Goal: Browse casually: Explore the website without a specific task or goal

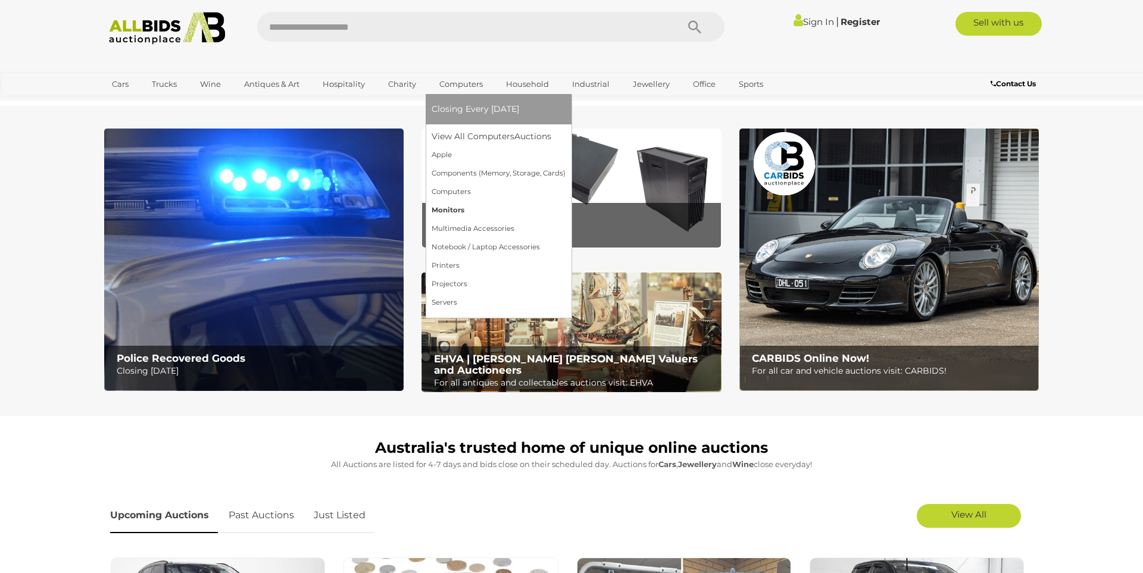
click at [442, 213] on link "Monitors" at bounding box center [498, 210] width 134 height 18
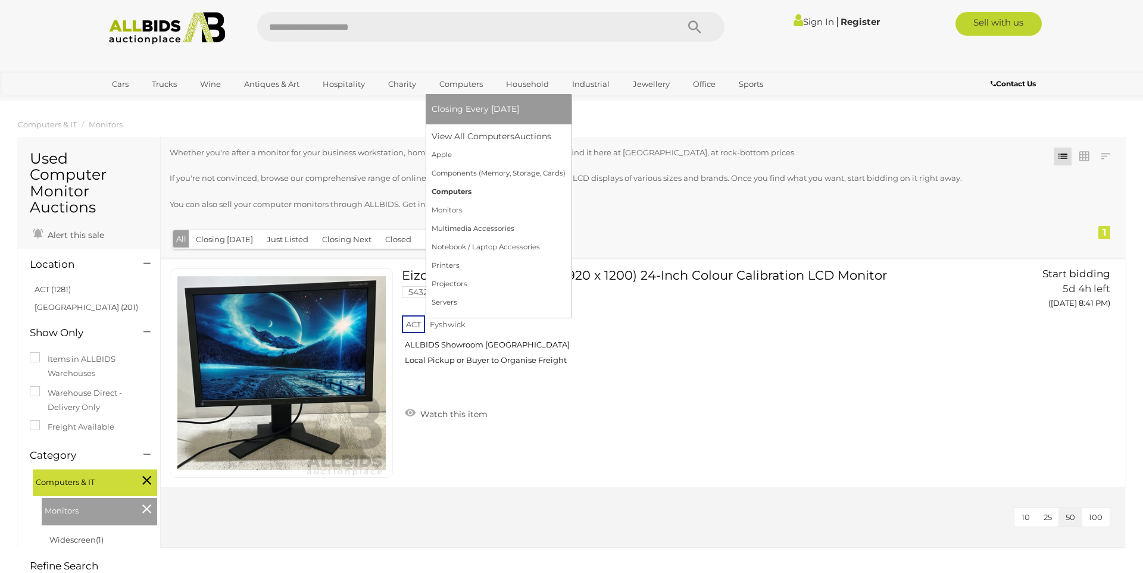
click at [449, 191] on link "Computers" at bounding box center [498, 192] width 134 height 18
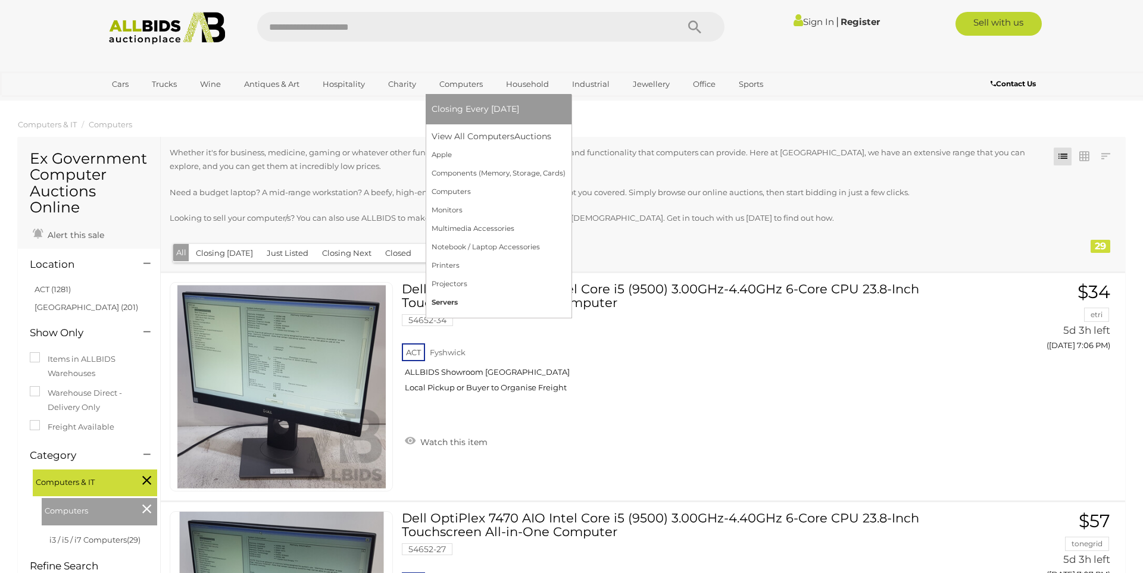
click at [453, 302] on link "Servers" at bounding box center [498, 302] width 134 height 18
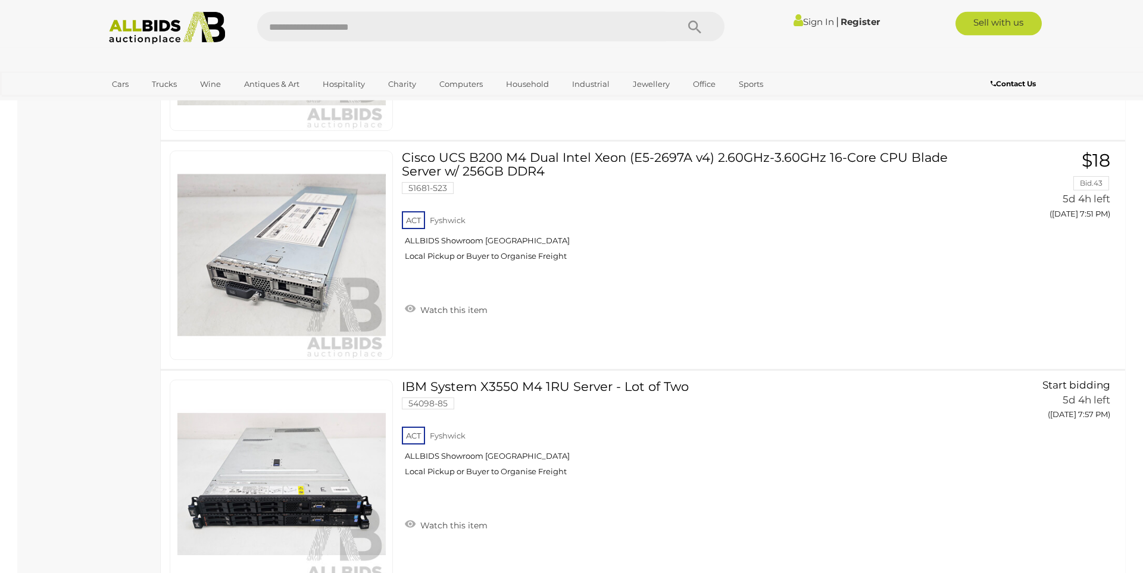
scroll to position [1046, 0]
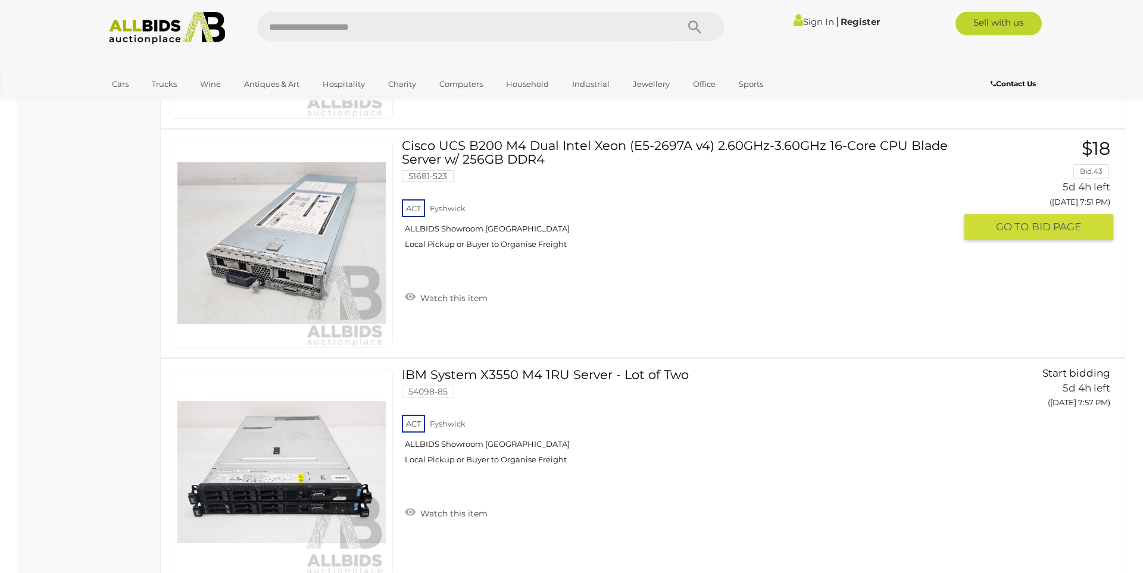
click at [608, 148] on link "Cisco UCS B200 M4 Dual Intel Xeon (E5-2697A v4) 2.60GHz-3.60GHz 16-Core CPU Bla…" at bounding box center [683, 199] width 545 height 120
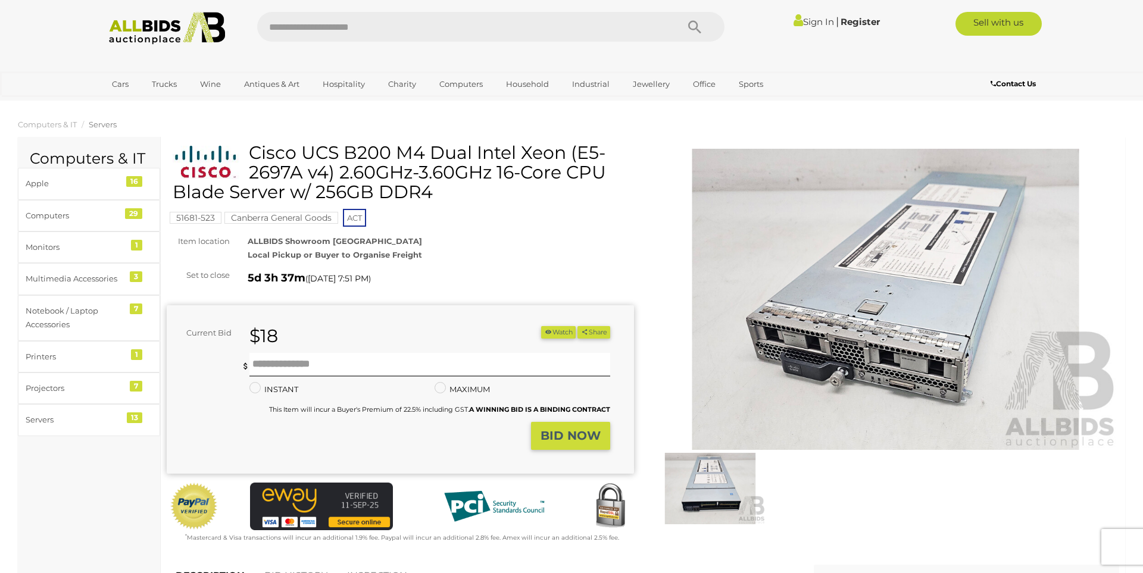
click at [869, 353] on img at bounding box center [885, 299] width 467 height 301
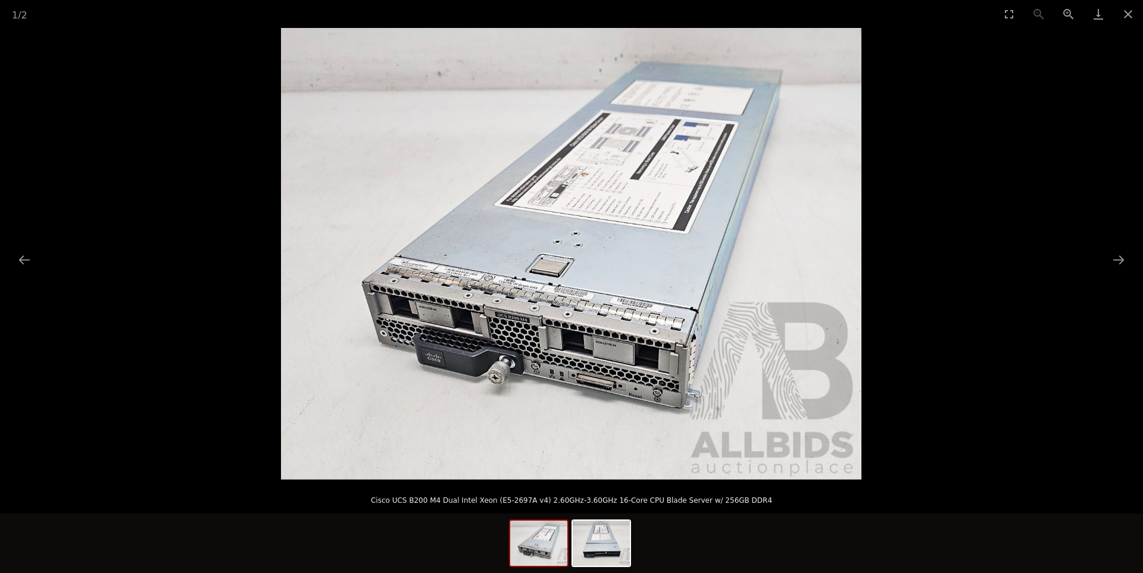
click at [602, 340] on img at bounding box center [571, 254] width 580 height 452
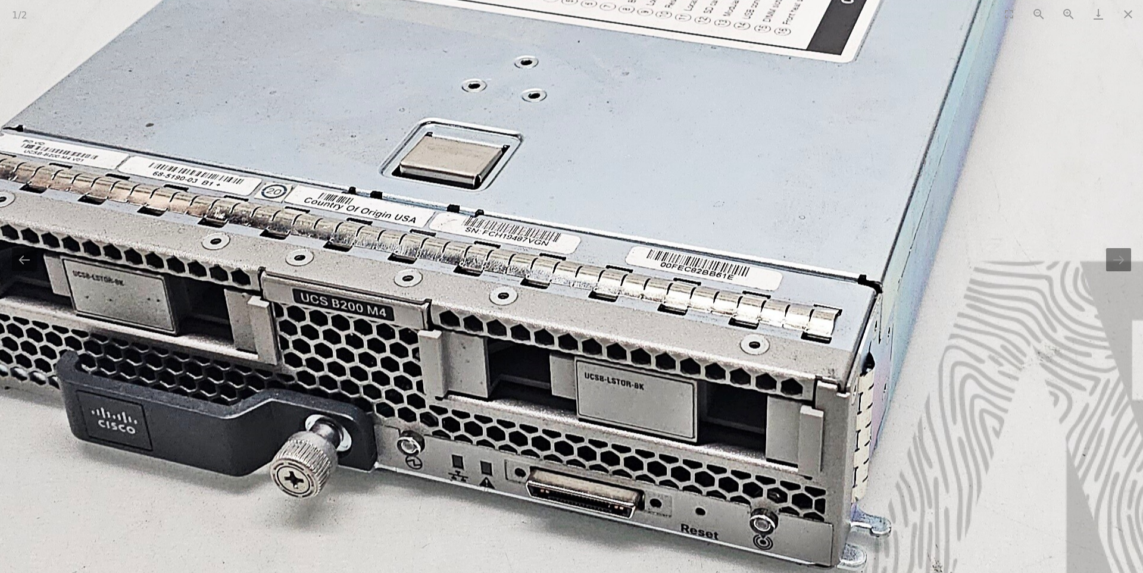
click at [602, 340] on img at bounding box center [513, 121] width 1678 height 1306
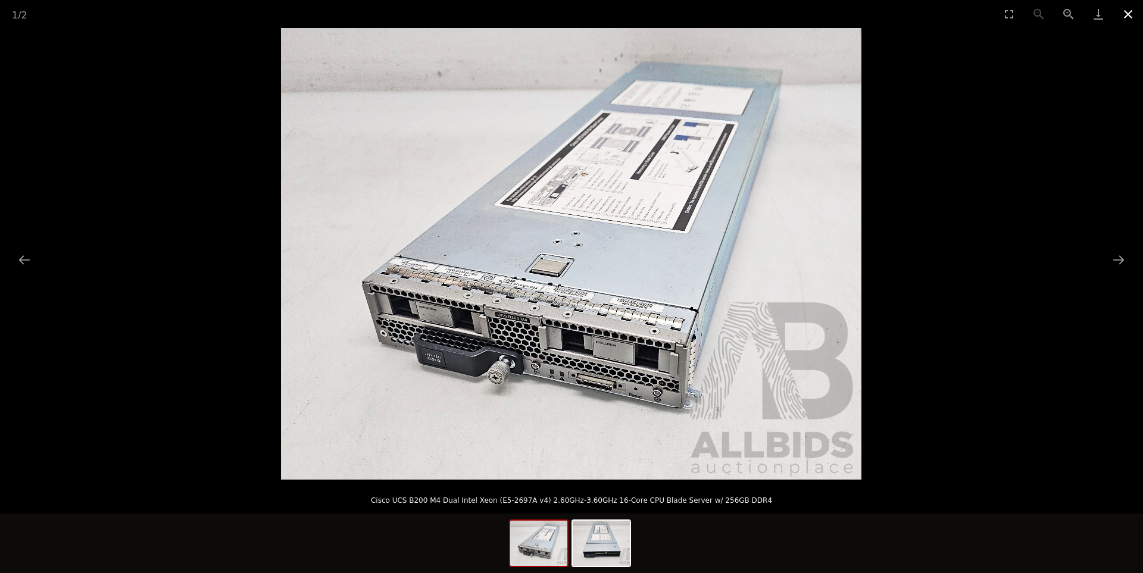
click at [1132, 13] on button "Close gallery" at bounding box center [1128, 14] width 30 height 28
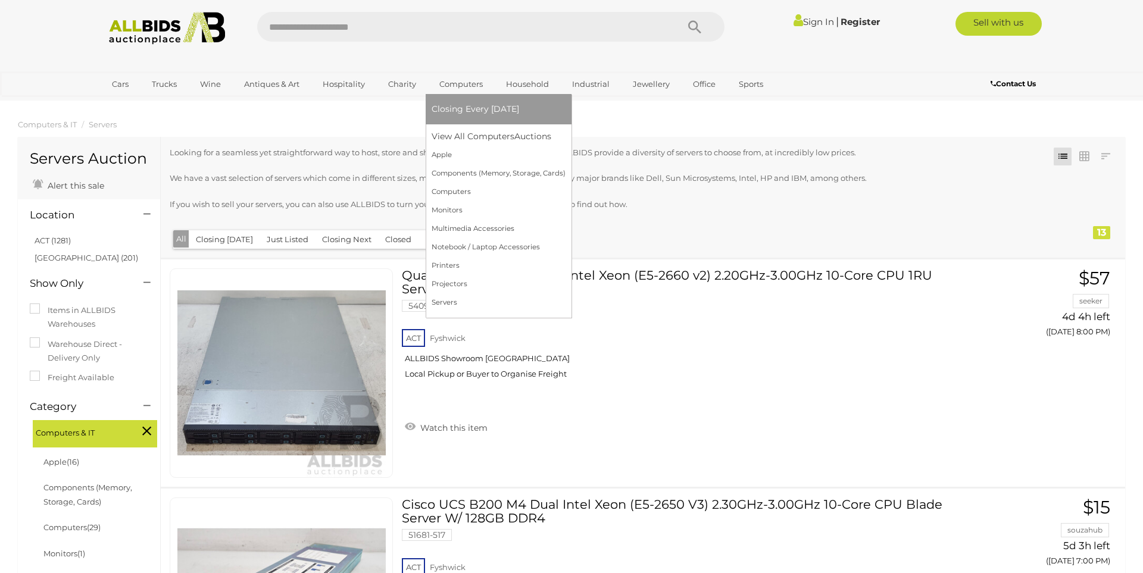
scroll to position [1113, 0]
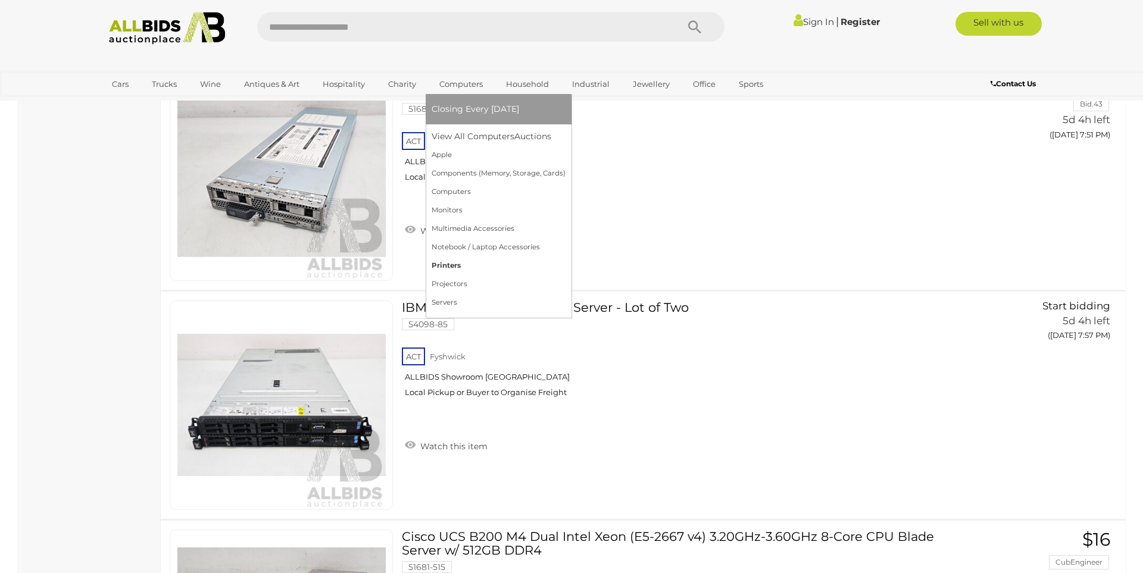
click at [452, 266] on link "Printers" at bounding box center [498, 265] width 134 height 18
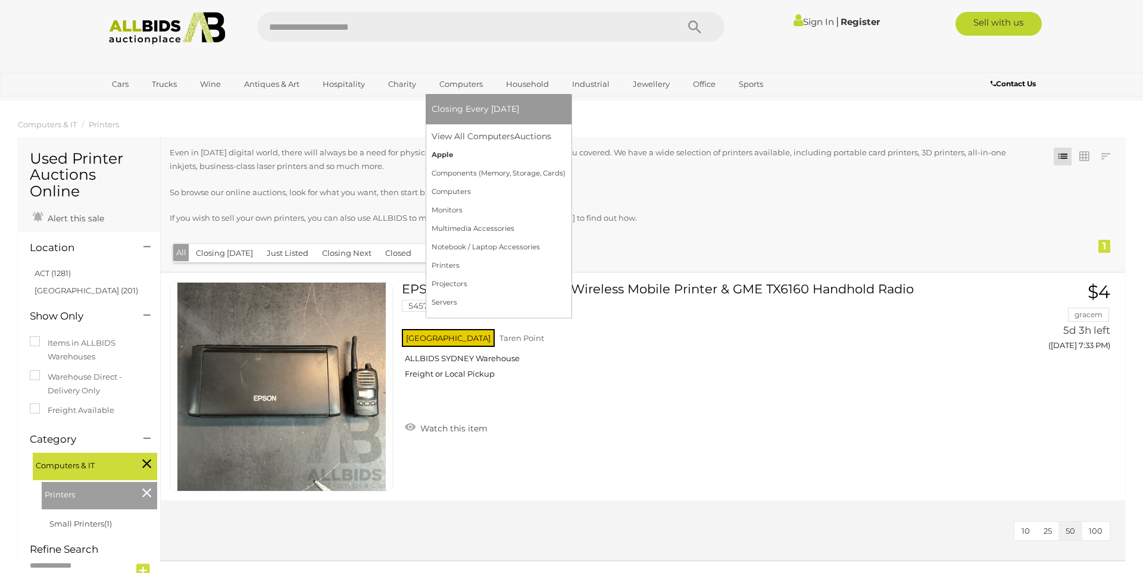
click at [436, 158] on link "Apple" at bounding box center [498, 155] width 134 height 18
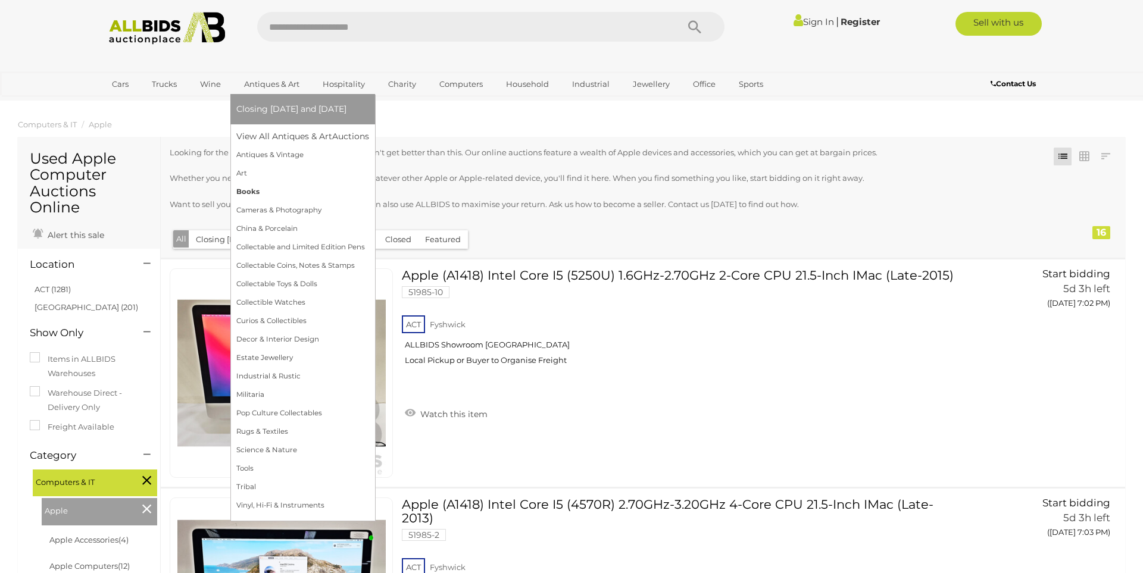
click at [250, 192] on link "Books" at bounding box center [302, 192] width 133 height 18
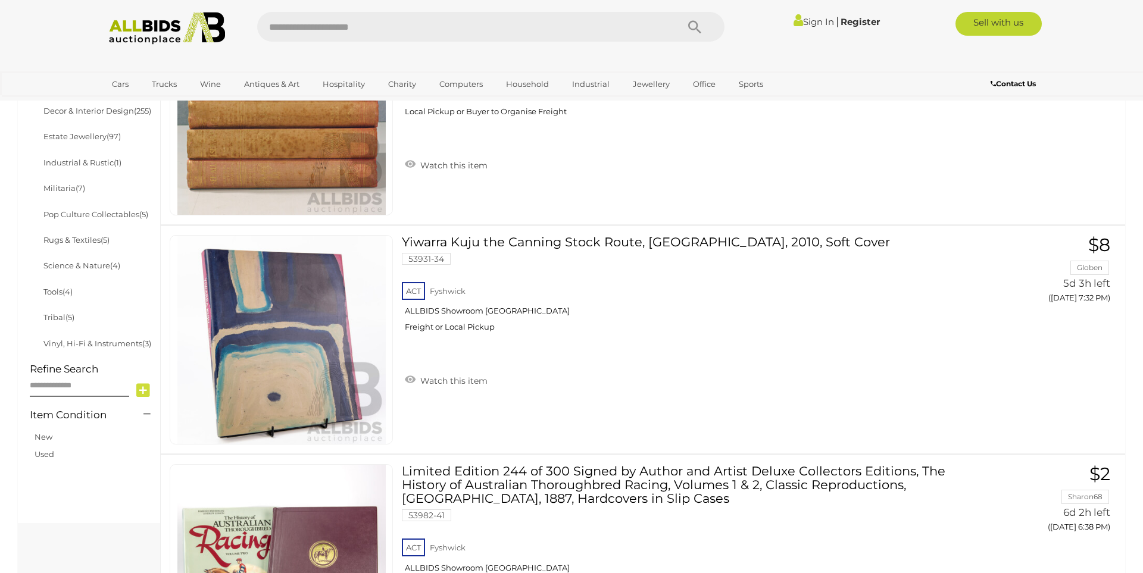
scroll to position [423, 0]
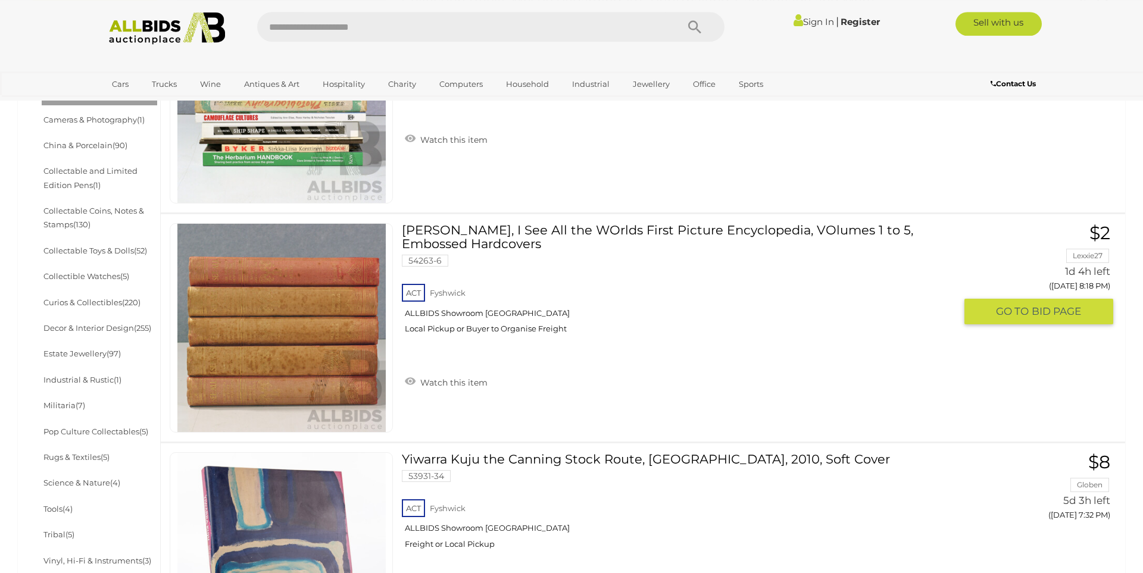
click at [324, 338] on img at bounding box center [281, 328] width 208 height 208
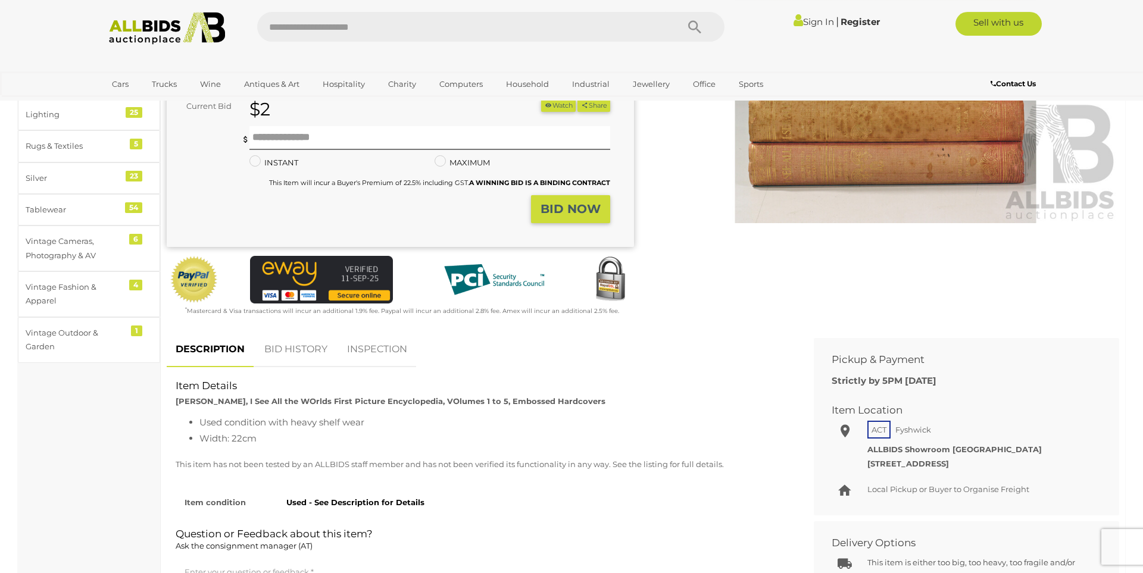
scroll to position [220, 0]
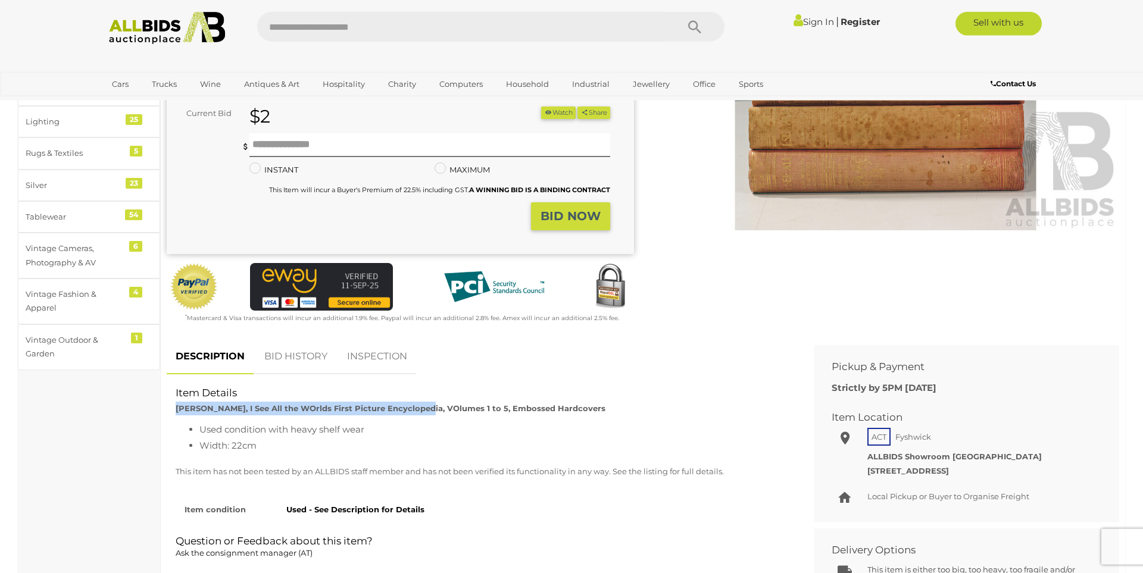
drag, startPoint x: 177, startPoint y: 407, endPoint x: 416, endPoint y: 409, distance: 238.6
click at [416, 409] on strong "[PERSON_NAME], I See All the WOrlds First Picture Encyclopedia, VOlumes 1 to 5,…" at bounding box center [391, 408] width 430 height 10
click at [415, 409] on strong "[PERSON_NAME], I See All the WOrlds First Picture Encyclopedia, VOlumes 1 to 5,…" at bounding box center [391, 408] width 430 height 10
drag, startPoint x: 415, startPoint y: 409, endPoint x: 173, endPoint y: 402, distance: 242.9
click at [173, 402] on div "Item Details Arthur Mee, I See All the WOrlds First Picture Encyclopedia, VOlum…" at bounding box center [481, 400] width 629 height 29
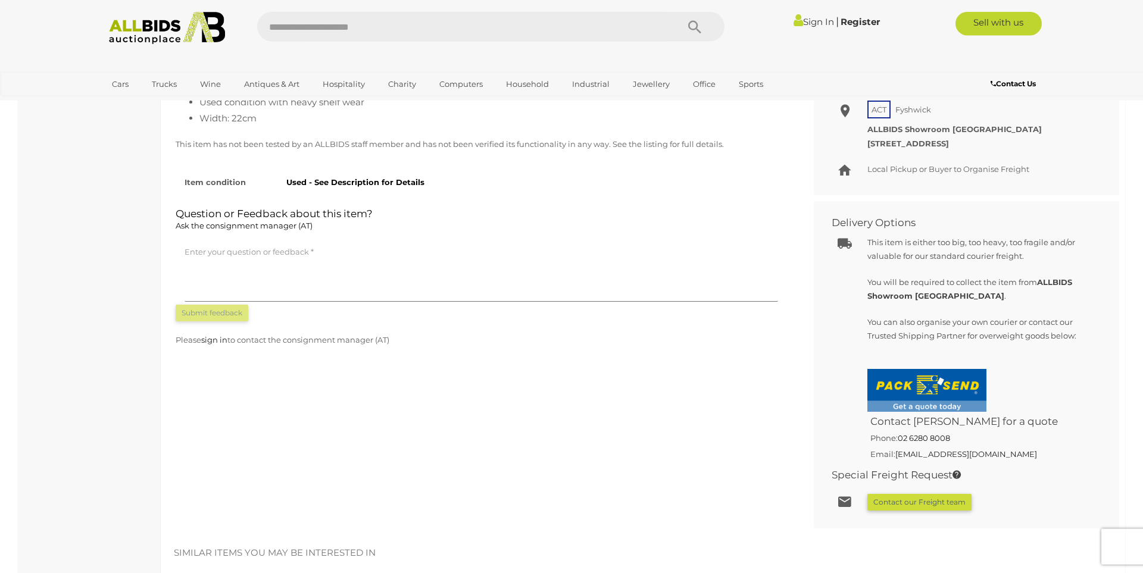
scroll to position [0, 0]
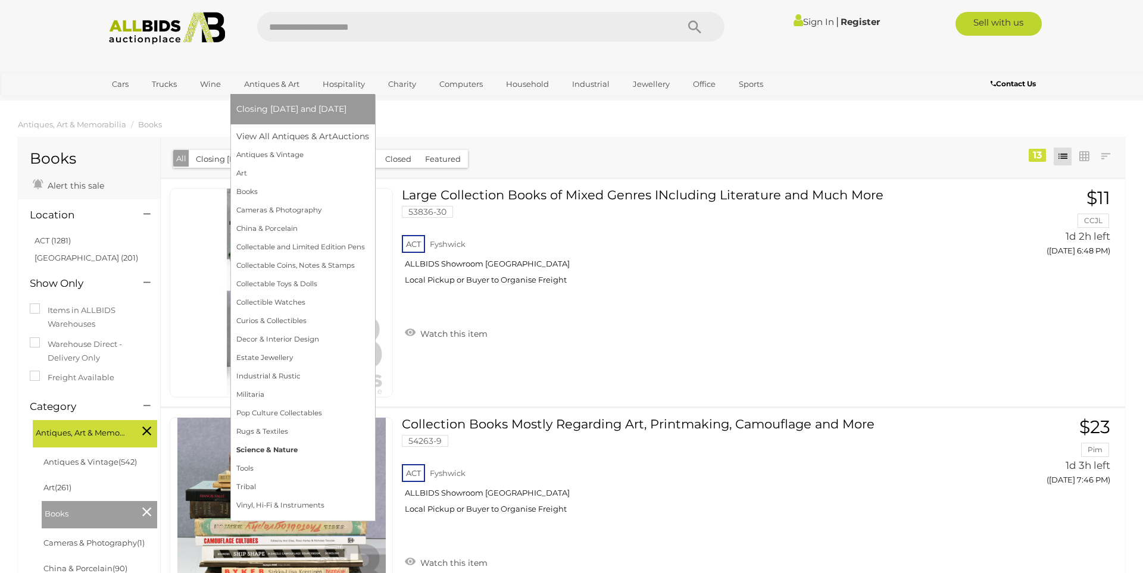
click at [266, 449] on link "Science & Nature" at bounding box center [302, 450] width 133 height 18
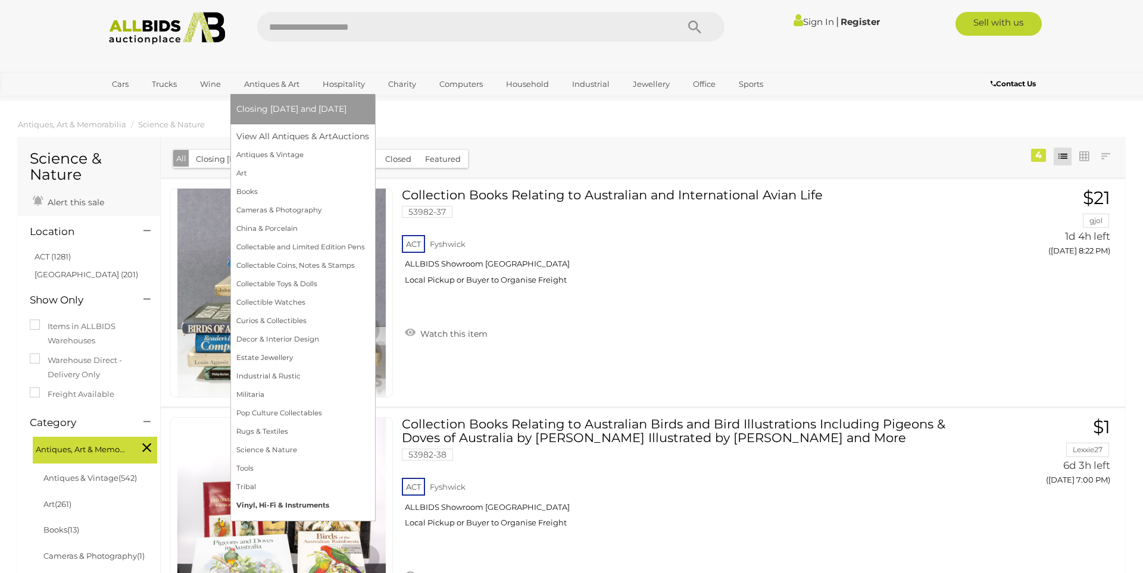
click at [265, 505] on link "Vinyl, Hi-Fi & Instruments" at bounding box center [302, 505] width 133 height 18
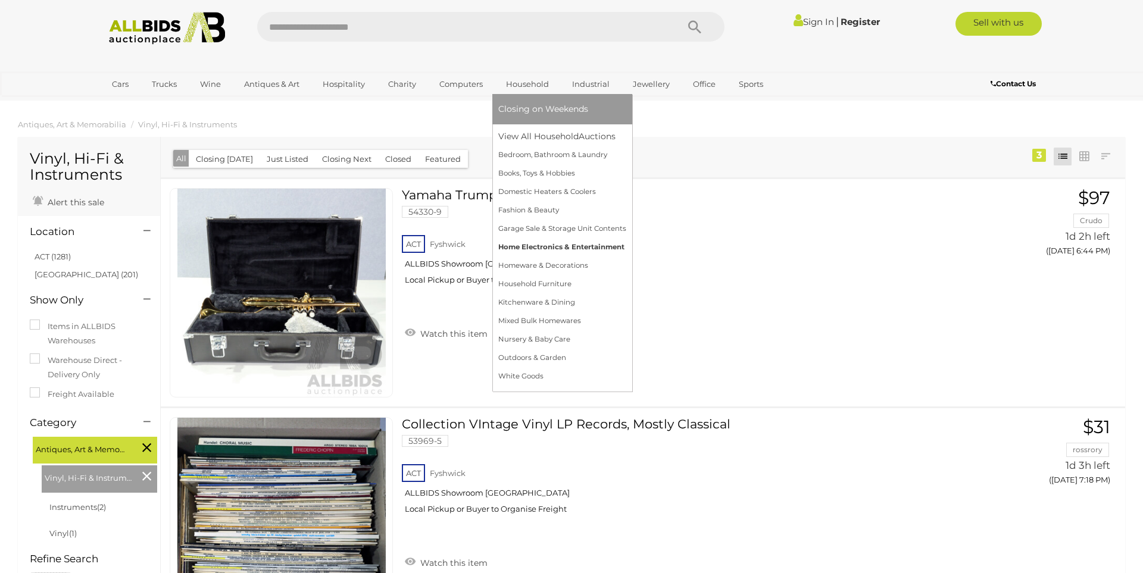
click at [527, 246] on link "Home Electronics & Entertainment" at bounding box center [562, 247] width 128 height 18
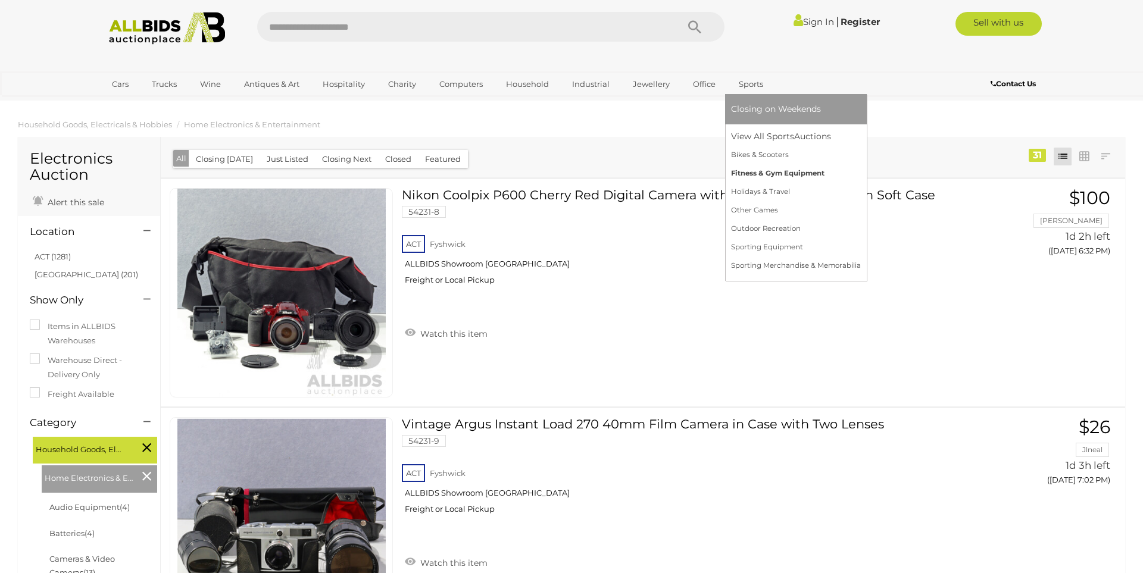
click at [743, 171] on link "Fitness & Gym Equipment" at bounding box center [796, 173] width 130 height 18
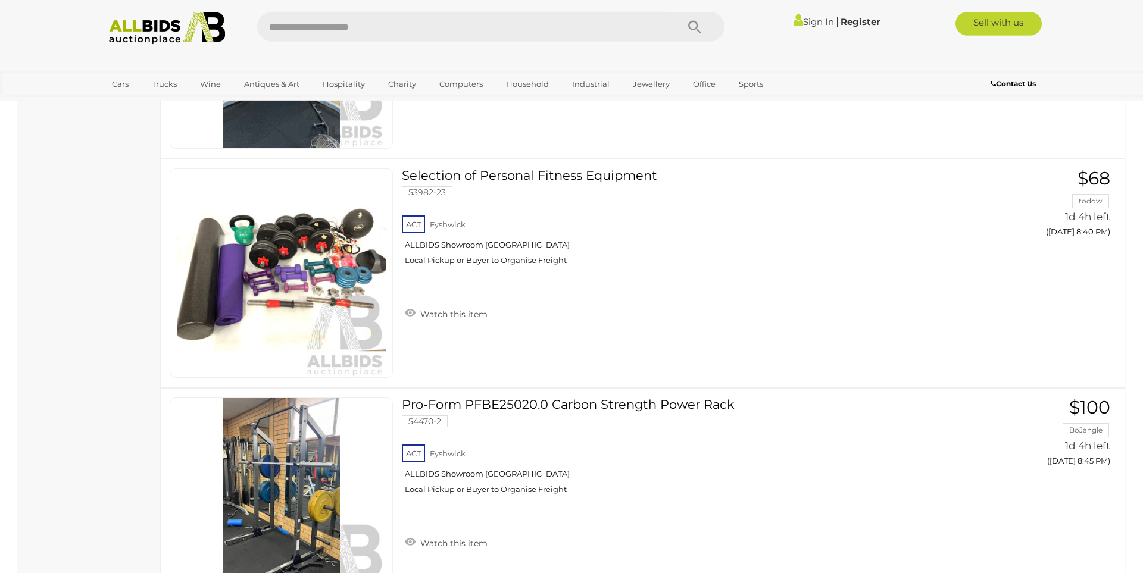
scroll to position [12, 0]
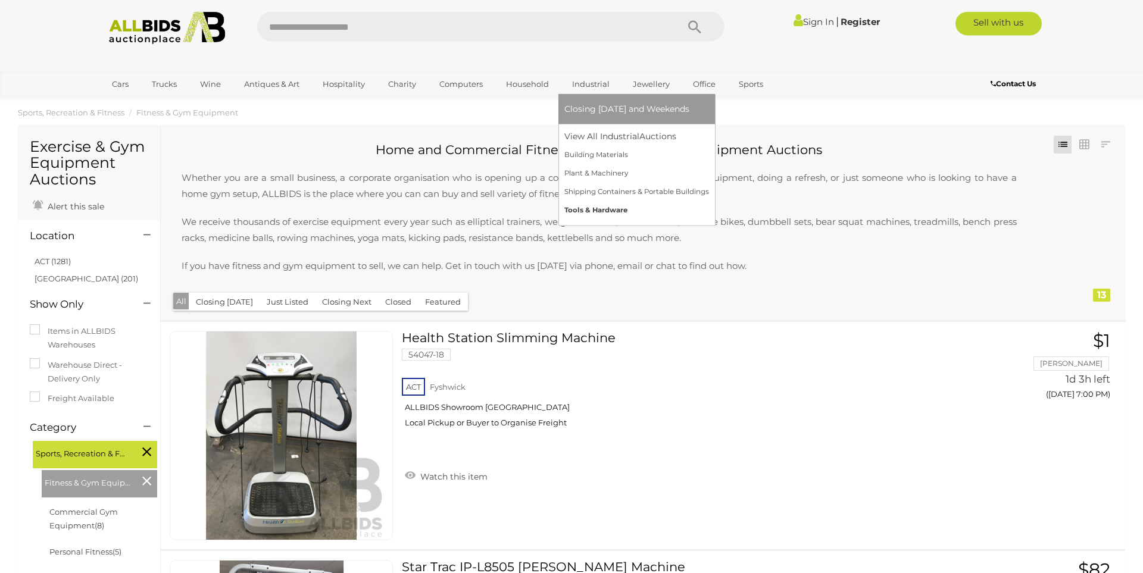
click at [597, 211] on link "Tools & Hardware" at bounding box center [636, 210] width 145 height 18
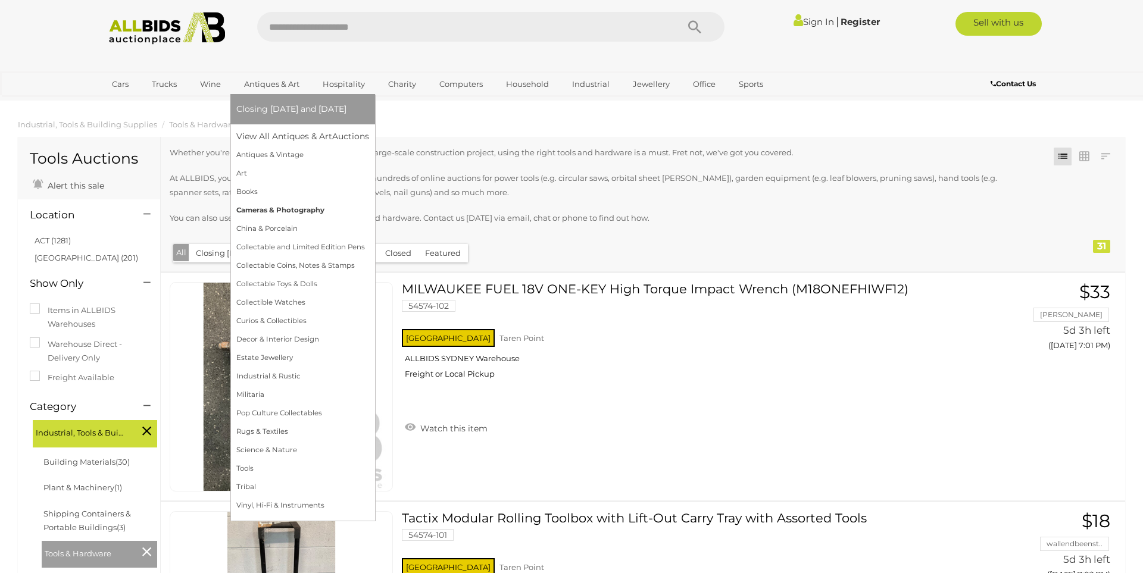
click at [267, 210] on link "Cameras & Photography" at bounding box center [302, 210] width 133 height 18
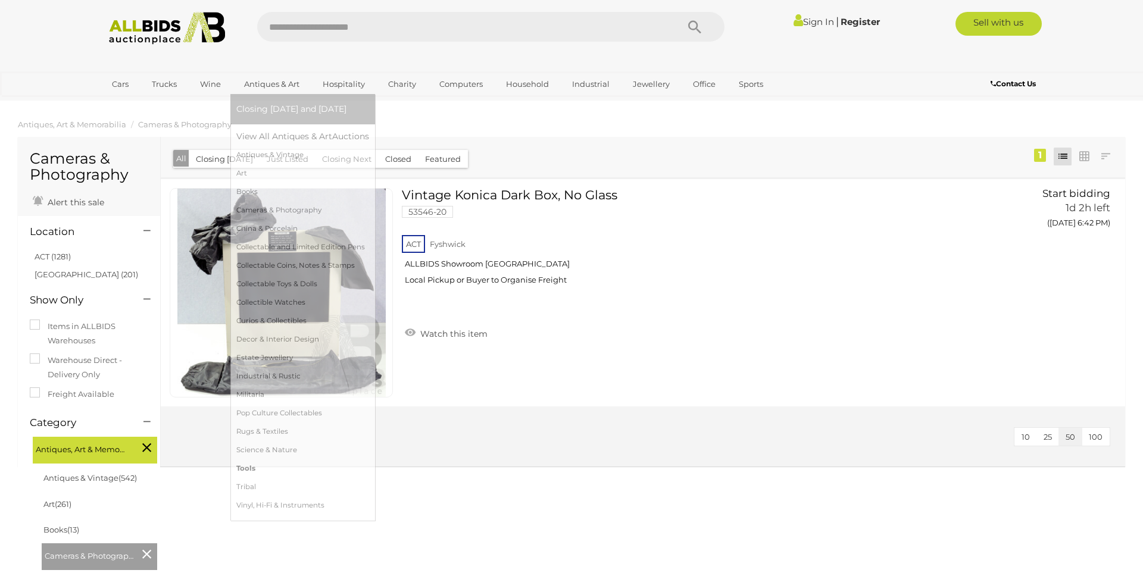
click at [242, 471] on link "Tools" at bounding box center [302, 468] width 133 height 18
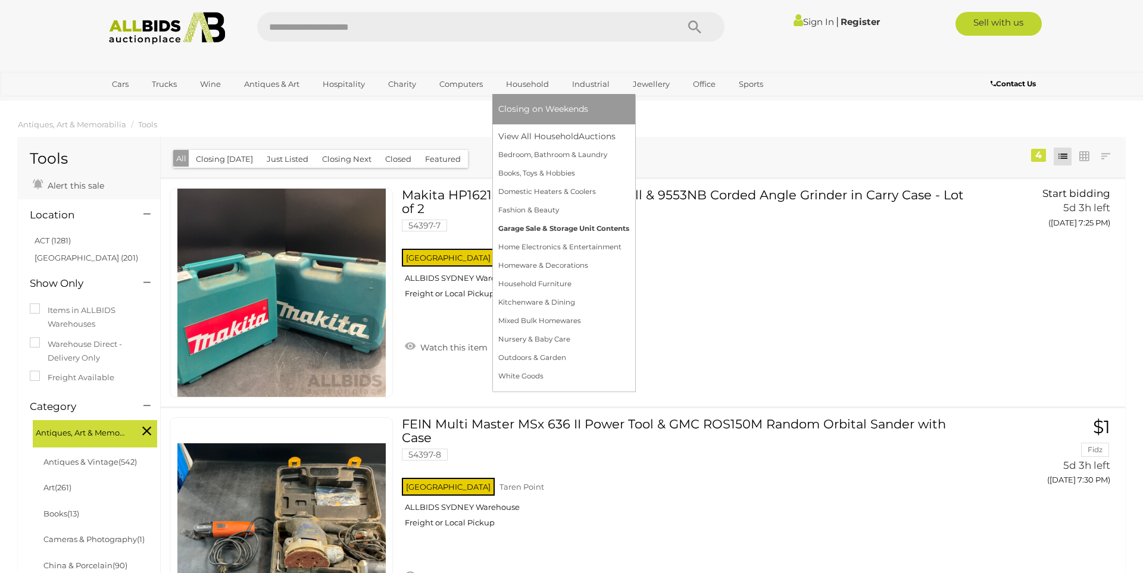
click at [540, 231] on link "Garage Sale & Storage Unit Contents" at bounding box center [563, 229] width 131 height 18
